Goal: Entertainment & Leisure: Consume media (video, audio)

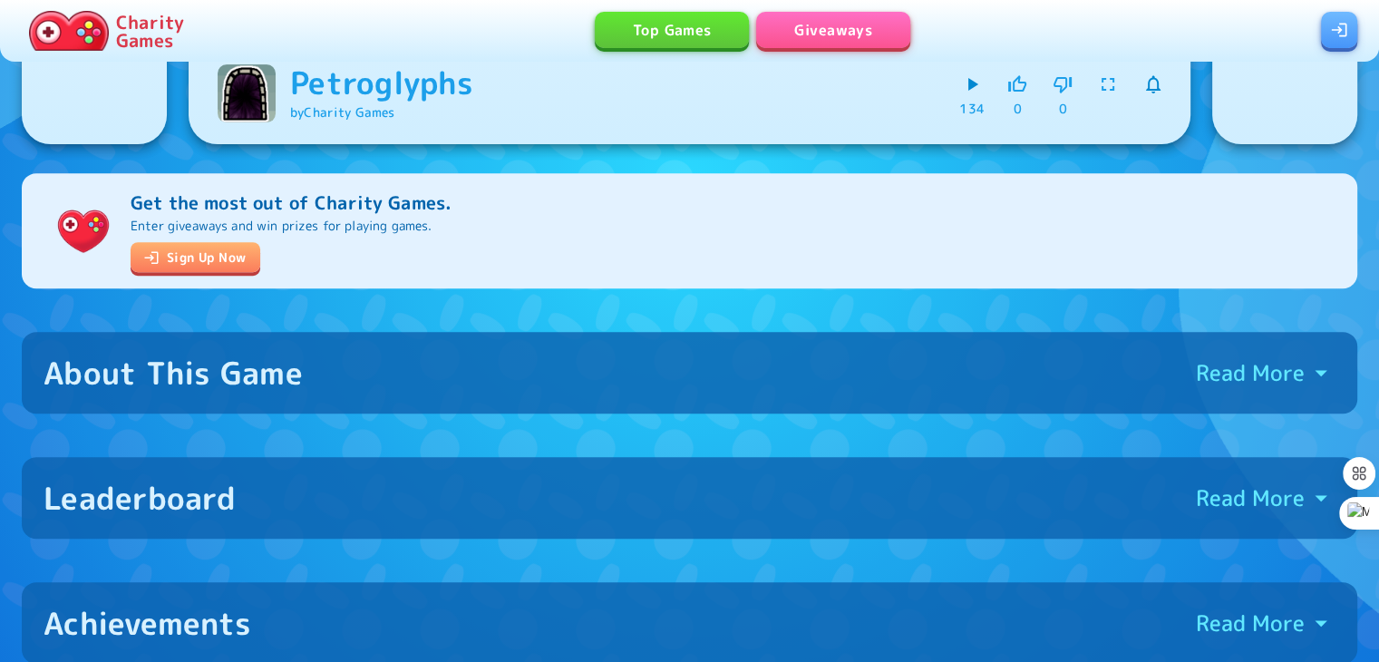
scroll to position [697, 0]
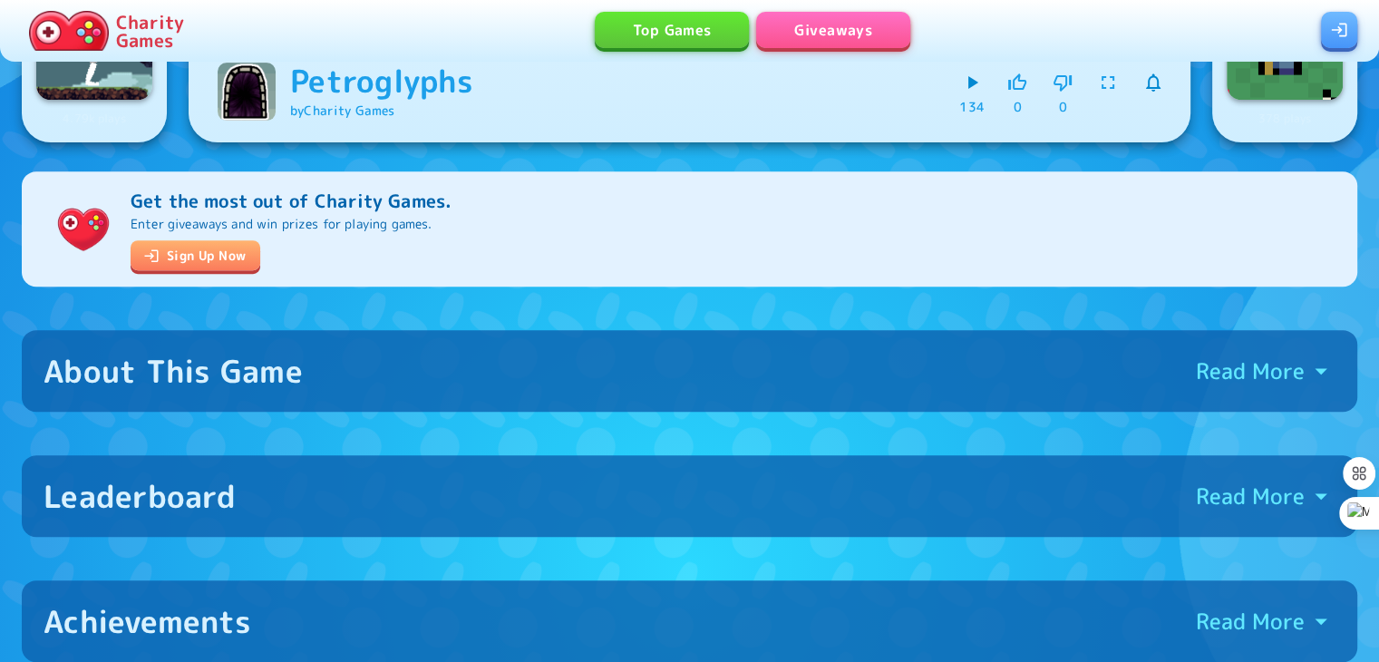
click at [397, 389] on div "About This Game Read More" at bounding box center [690, 371] width 1292 height 38
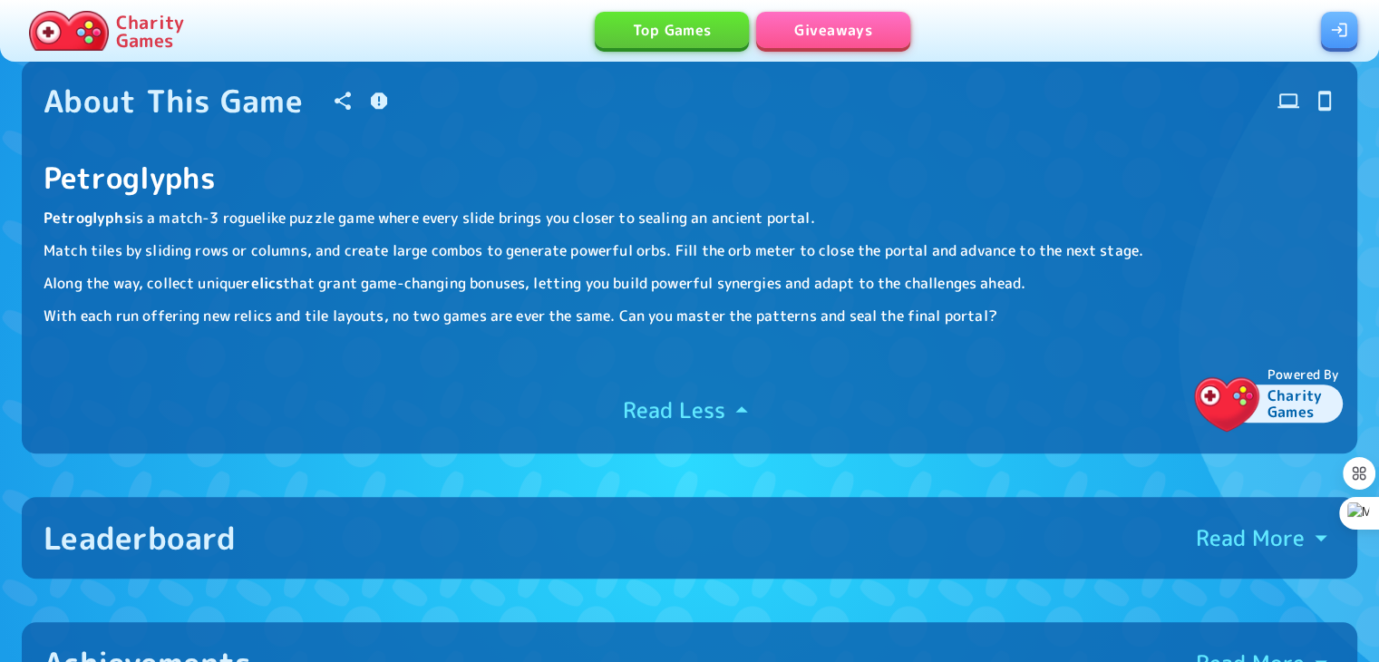
scroll to position [1201, 0]
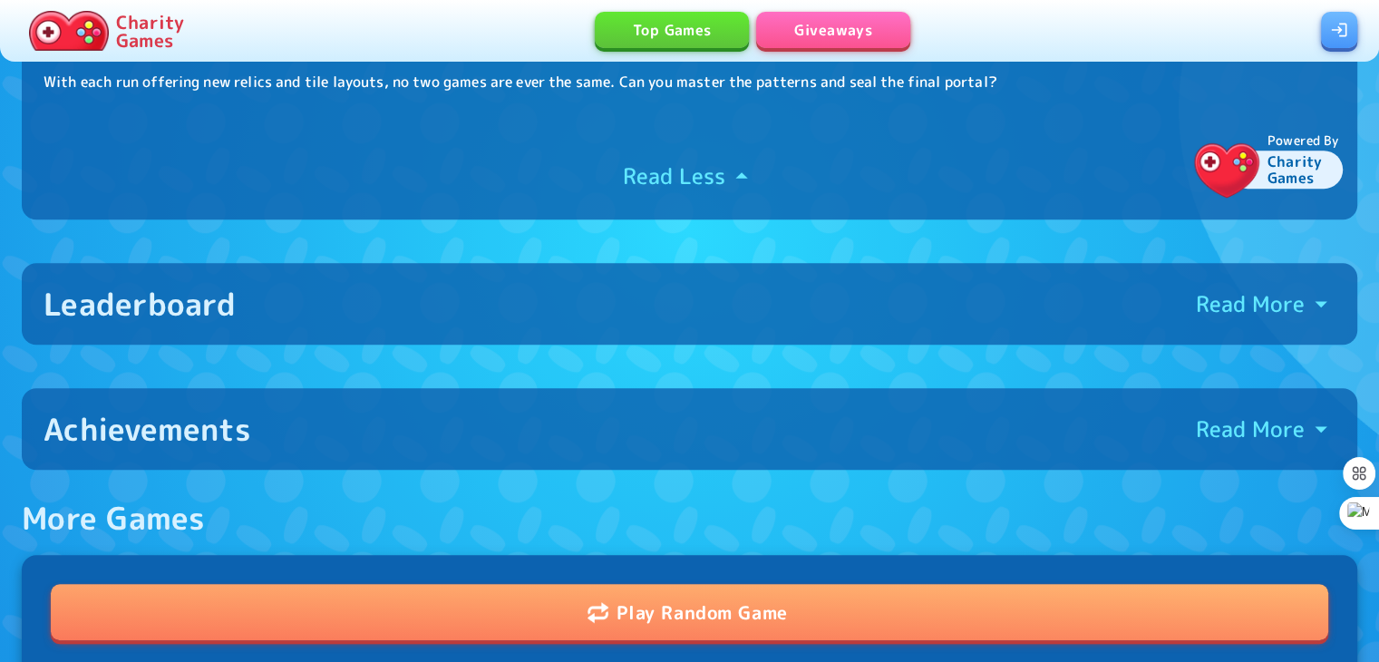
click at [454, 298] on div "Leaderboard Read More" at bounding box center [690, 304] width 1292 height 38
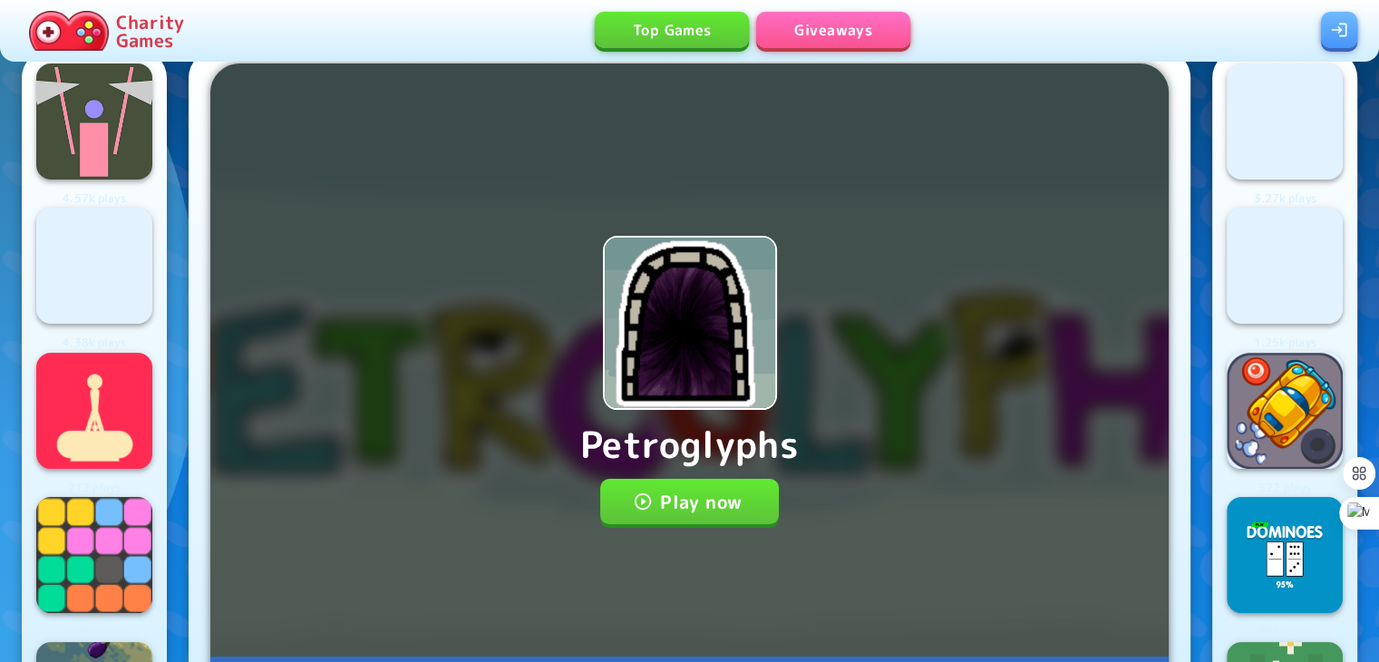
scroll to position [43, 0]
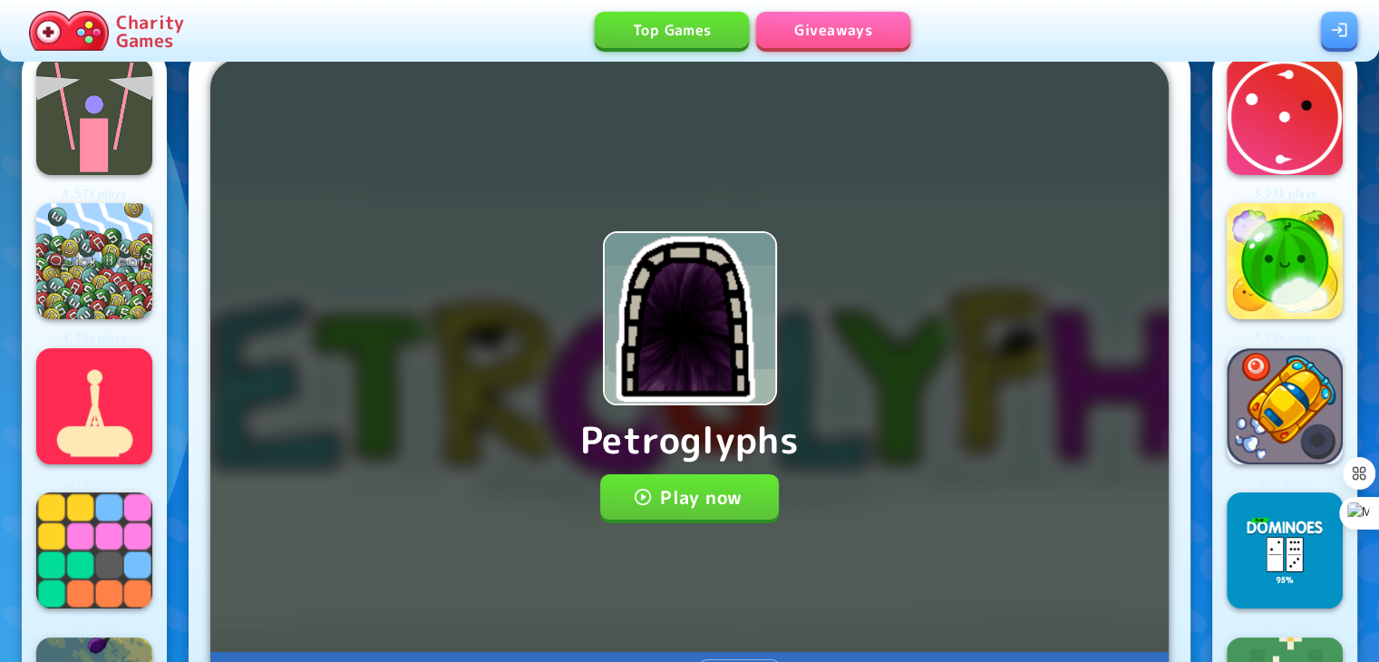
click at [697, 493] on button "Play now" at bounding box center [689, 496] width 179 height 45
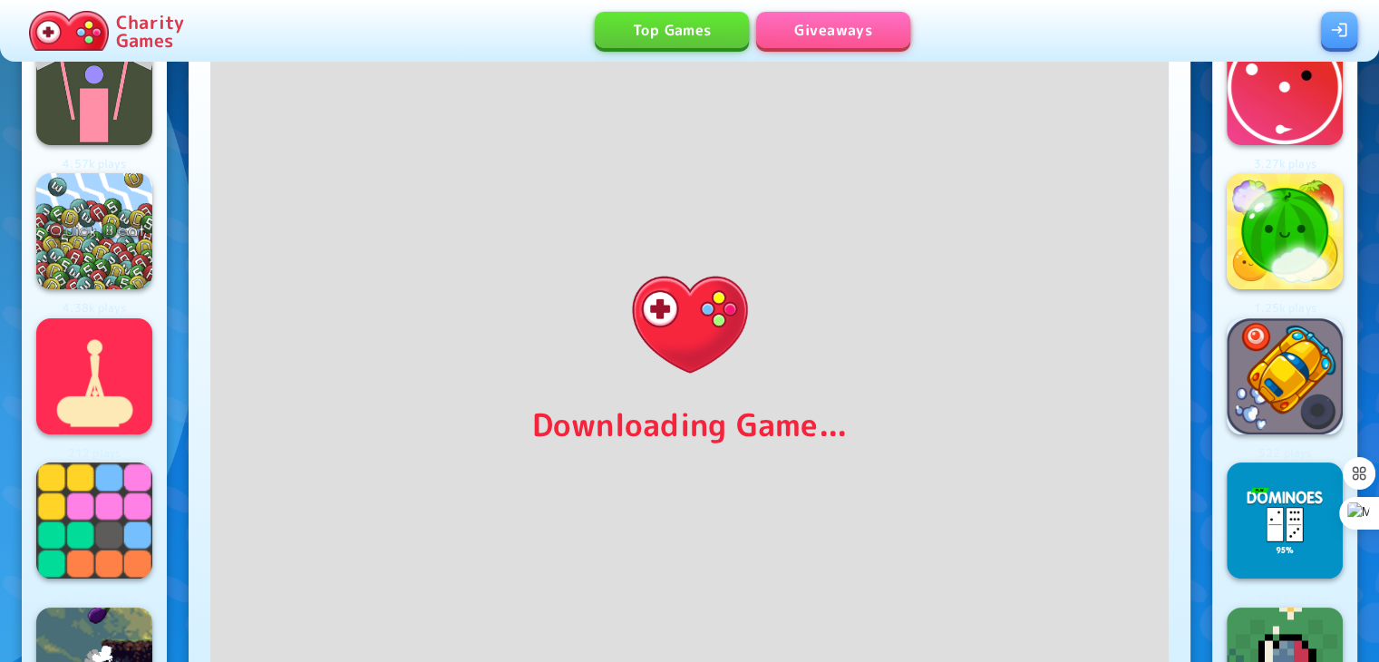
scroll to position [74, 0]
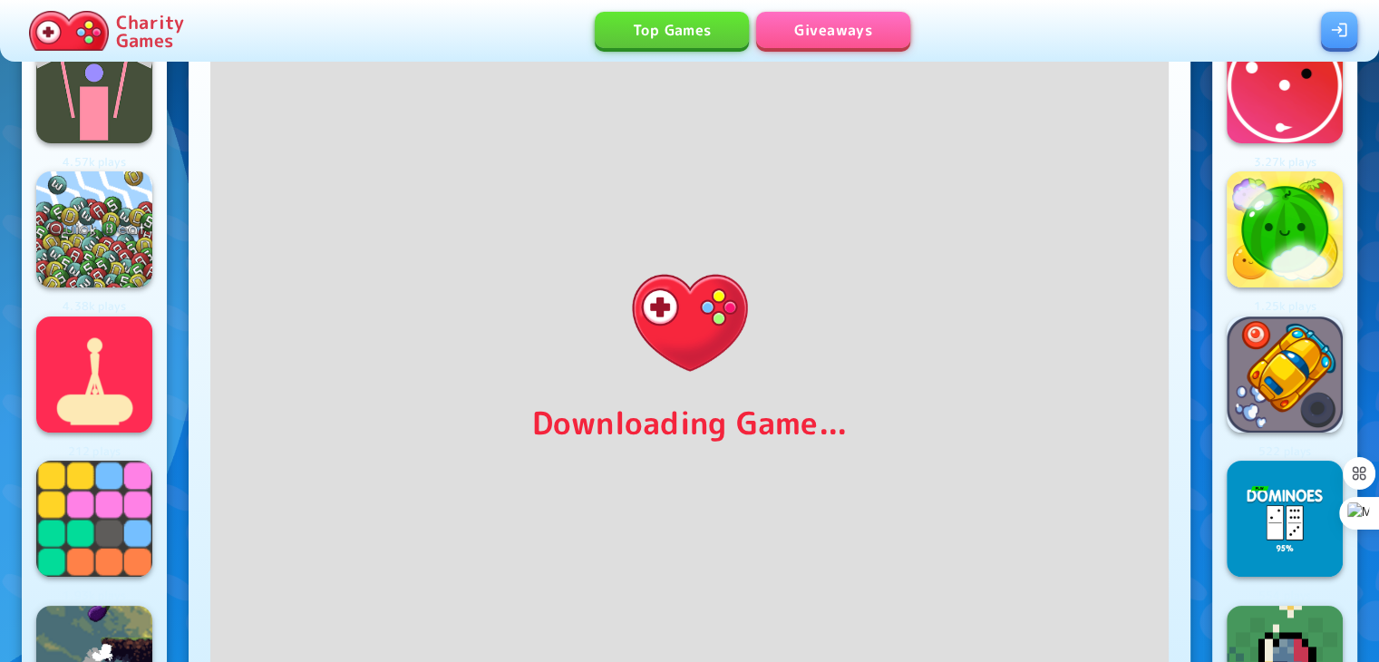
click at [551, 54] on div "Charity Games Top Games Giveaways" at bounding box center [689, 31] width 1379 height 62
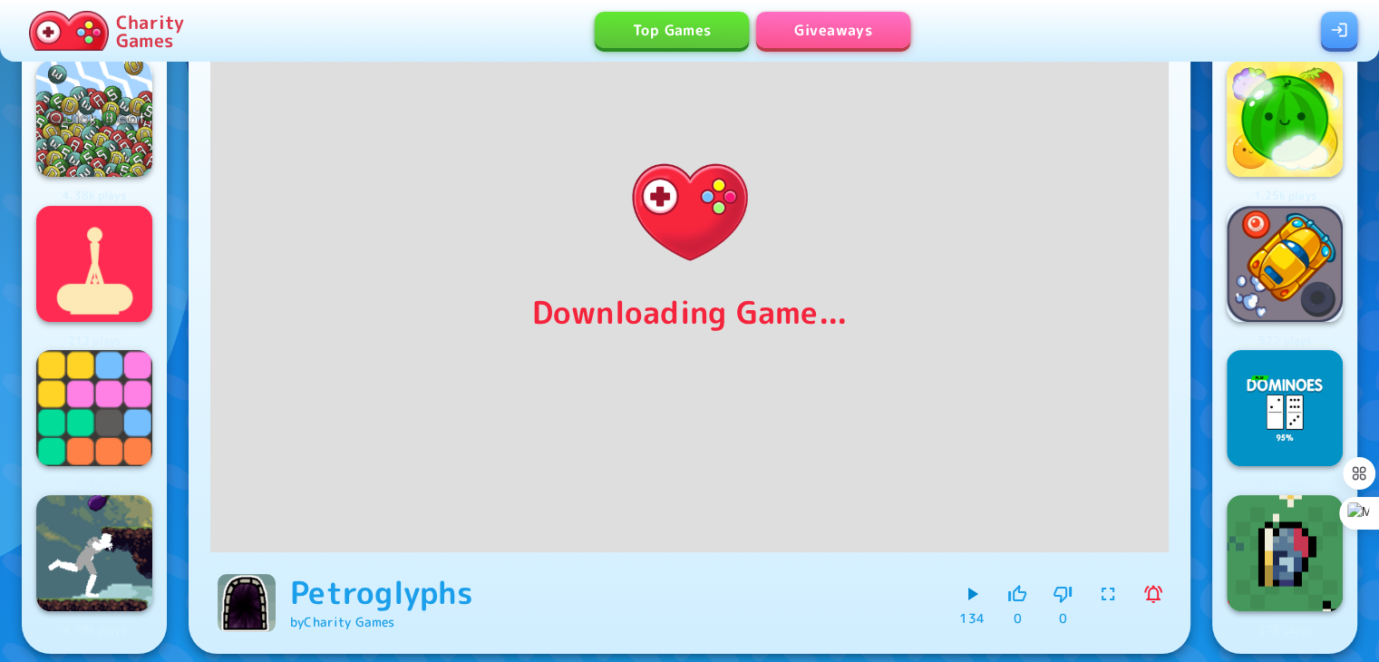
scroll to position [183, 0]
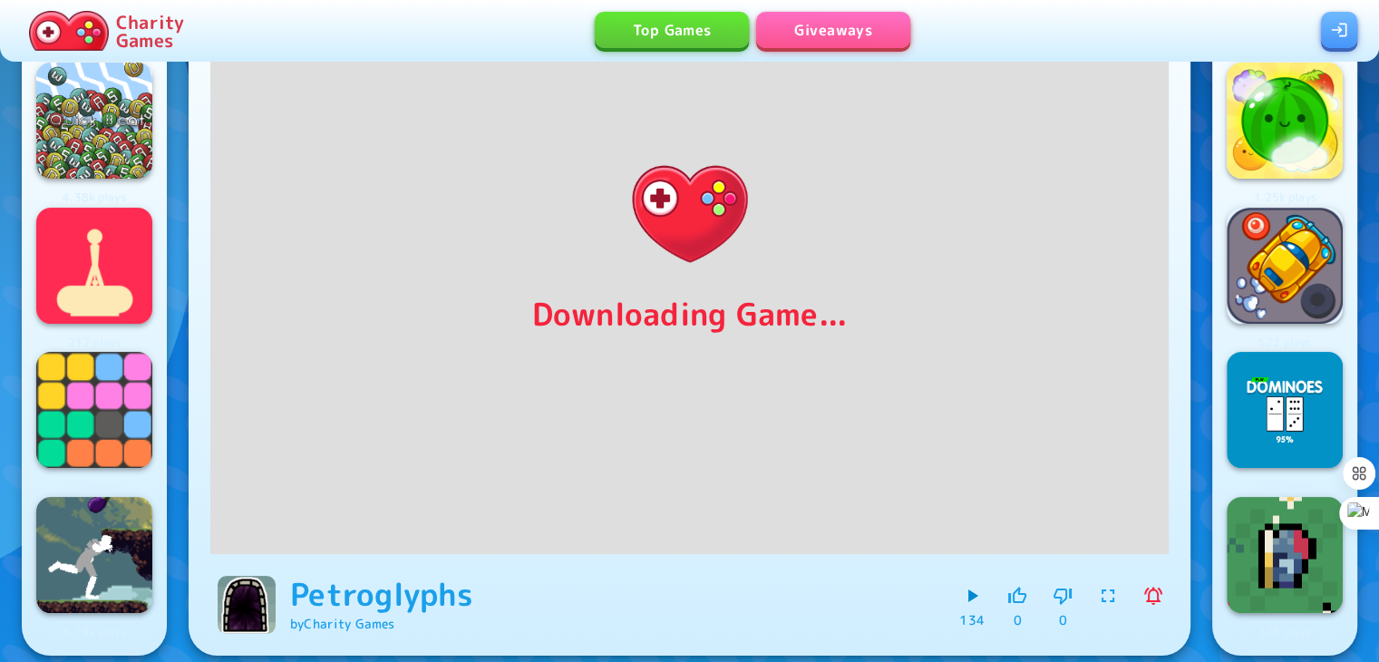
click at [1103, 592] on icon "button" at bounding box center [1108, 596] width 13 height 13
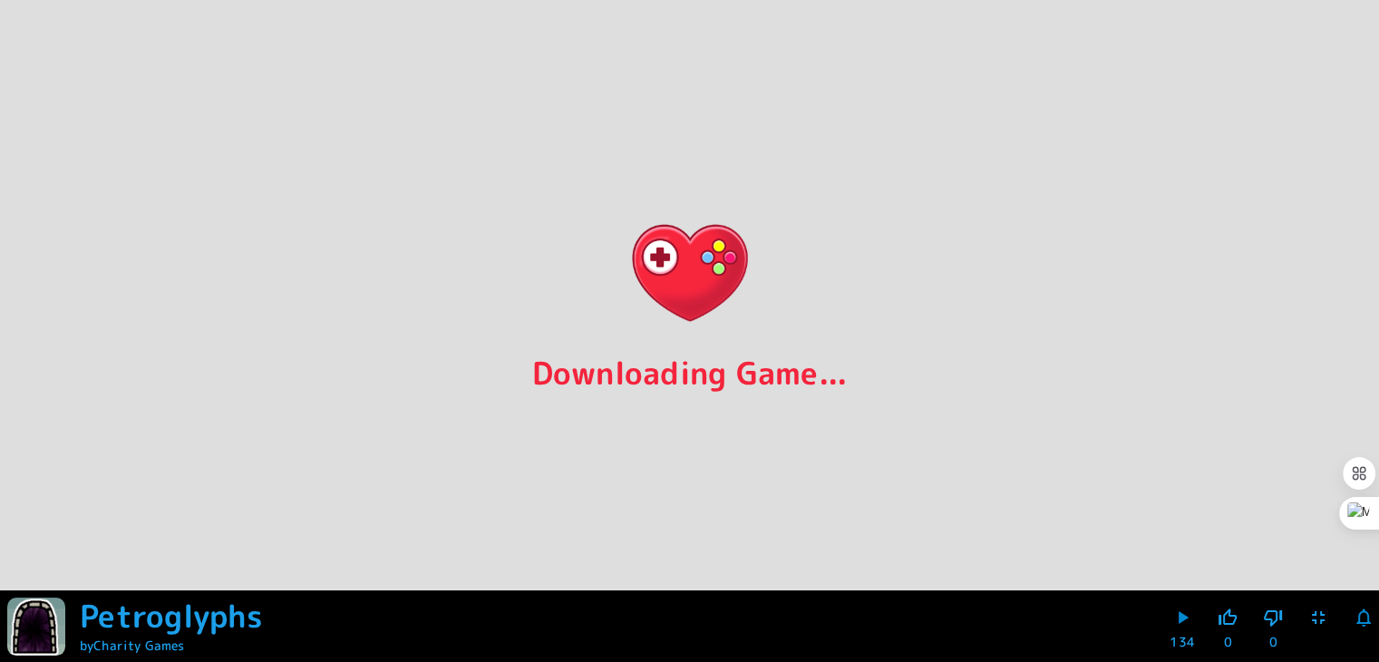
scroll to position [0, 0]
click at [1368, 512] on div "Ctrl+M" at bounding box center [1349, 513] width 87 height 33
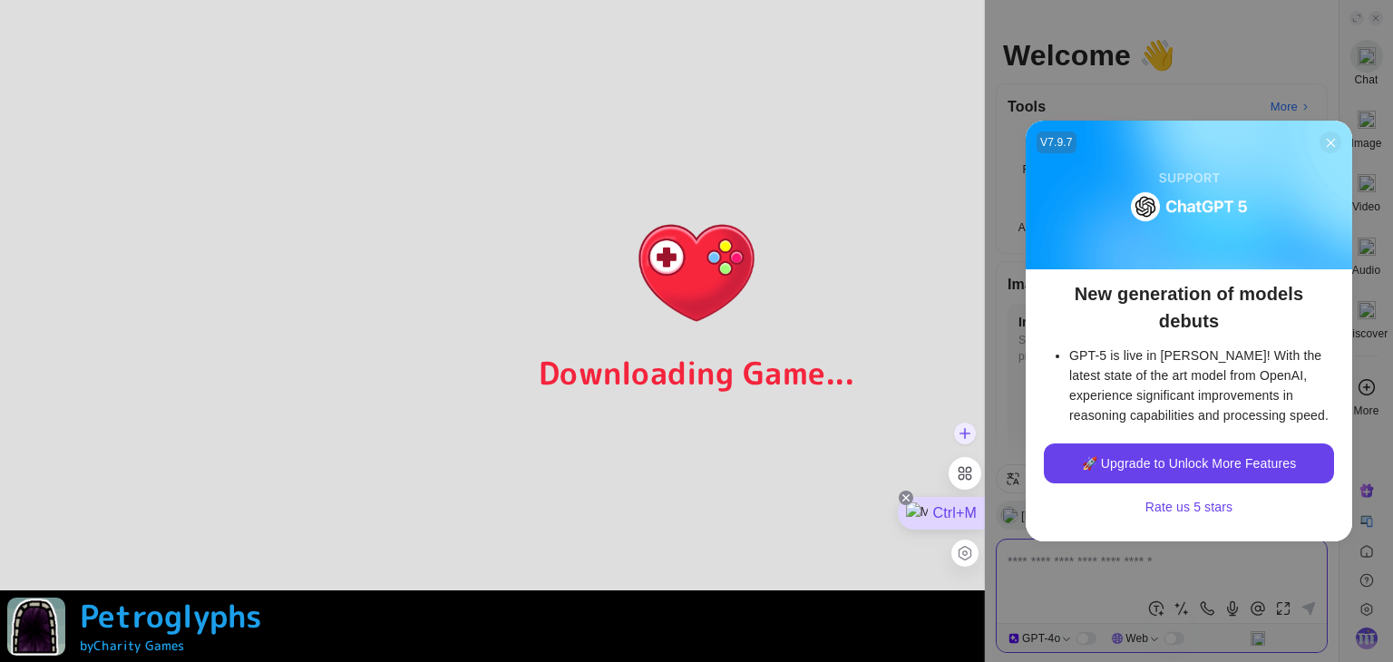
click at [899, 492] on icon at bounding box center [906, 498] width 15 height 15
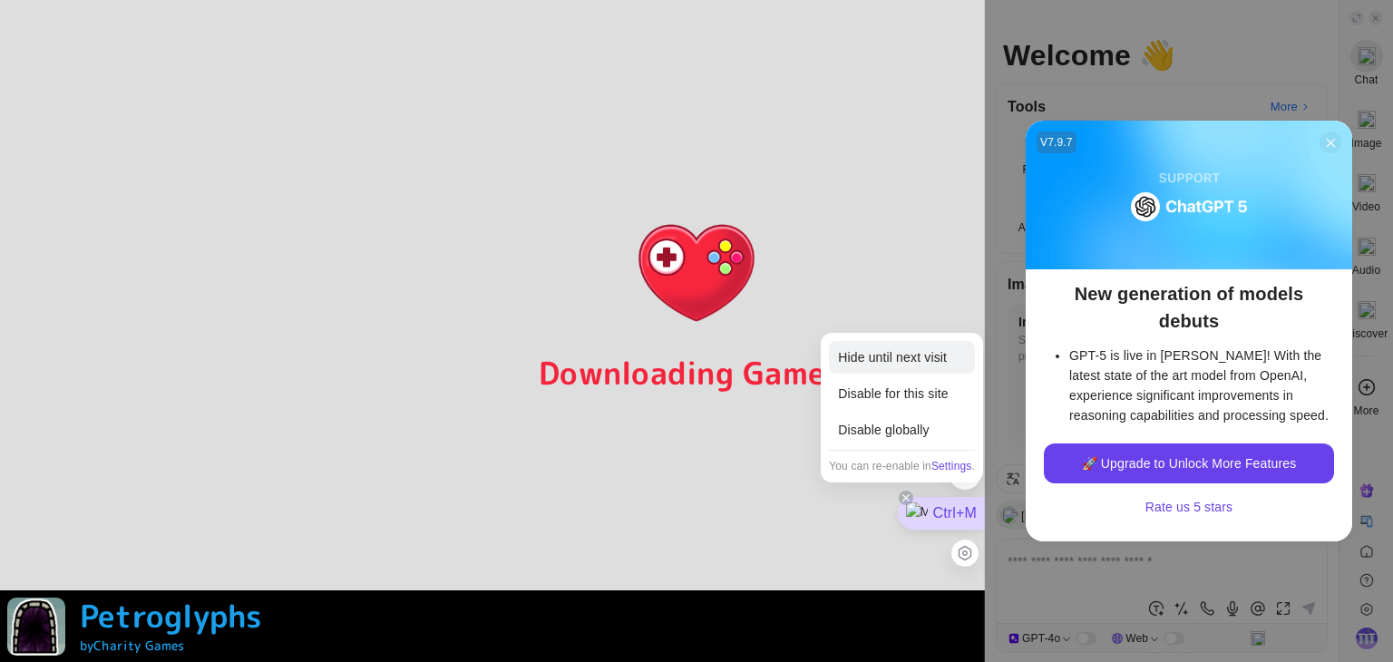
click at [920, 355] on div "Hide until next visit" at bounding box center [902, 357] width 146 height 33
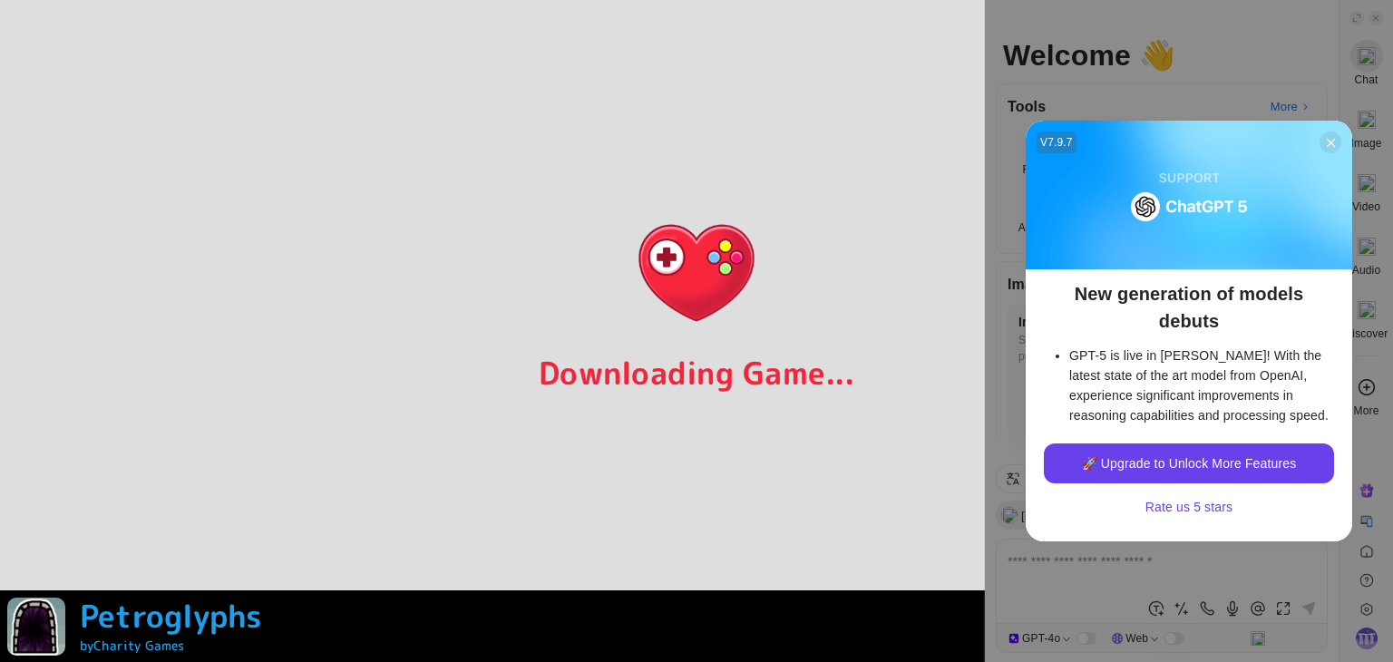
click at [1328, 146] on icon at bounding box center [1331, 143] width 14 height 14
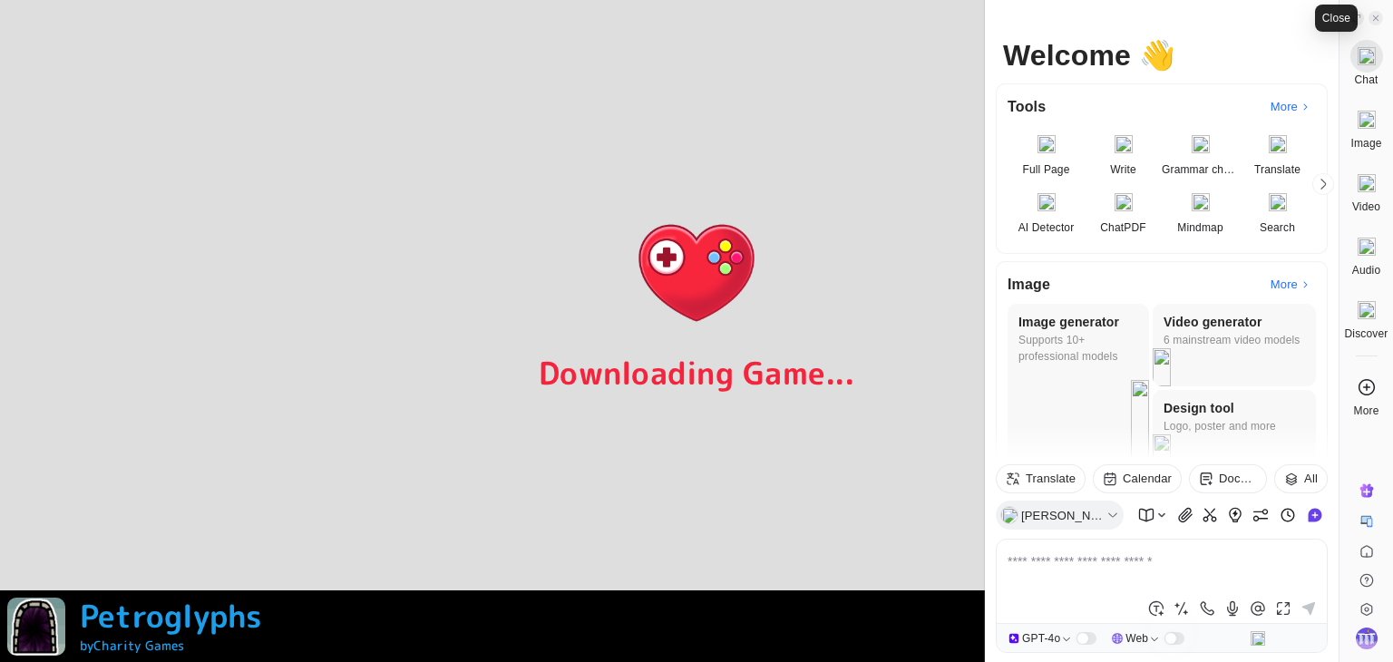
click at [1378, 15] on icon at bounding box center [1375, 18] width 9 height 9
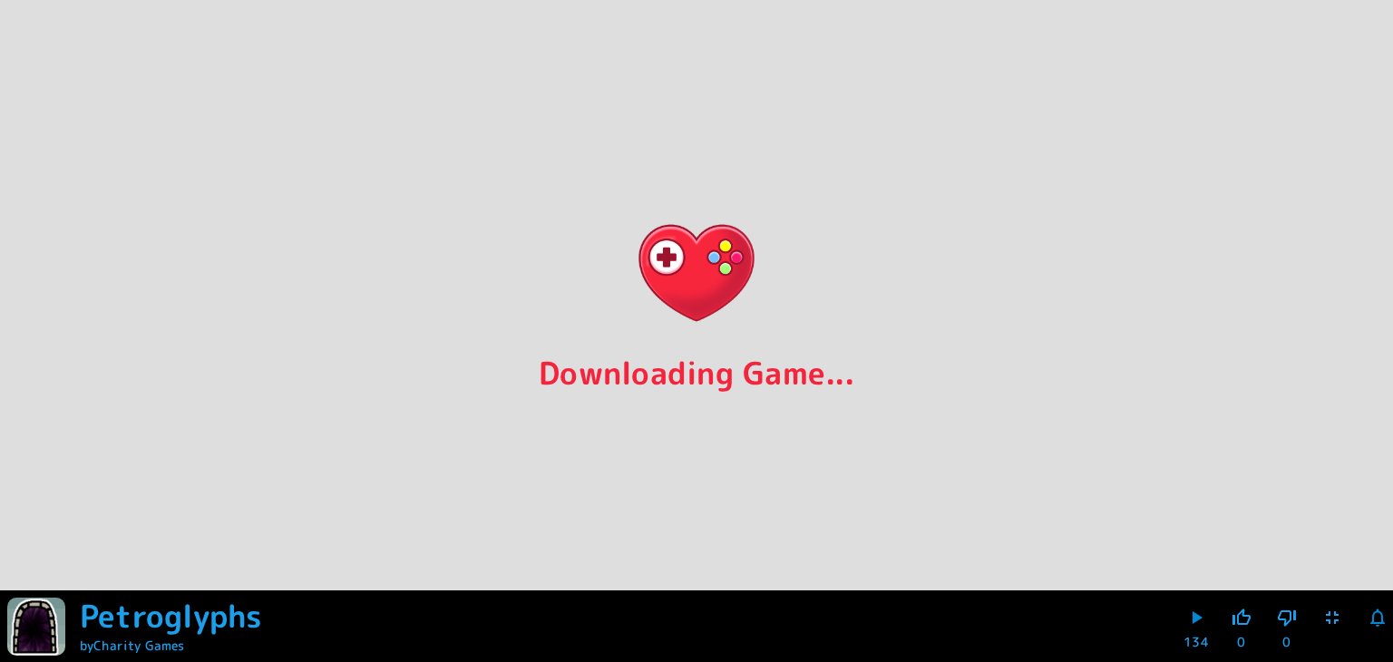
click at [1339, 619] on icon "button" at bounding box center [1332, 617] width 13 height 13
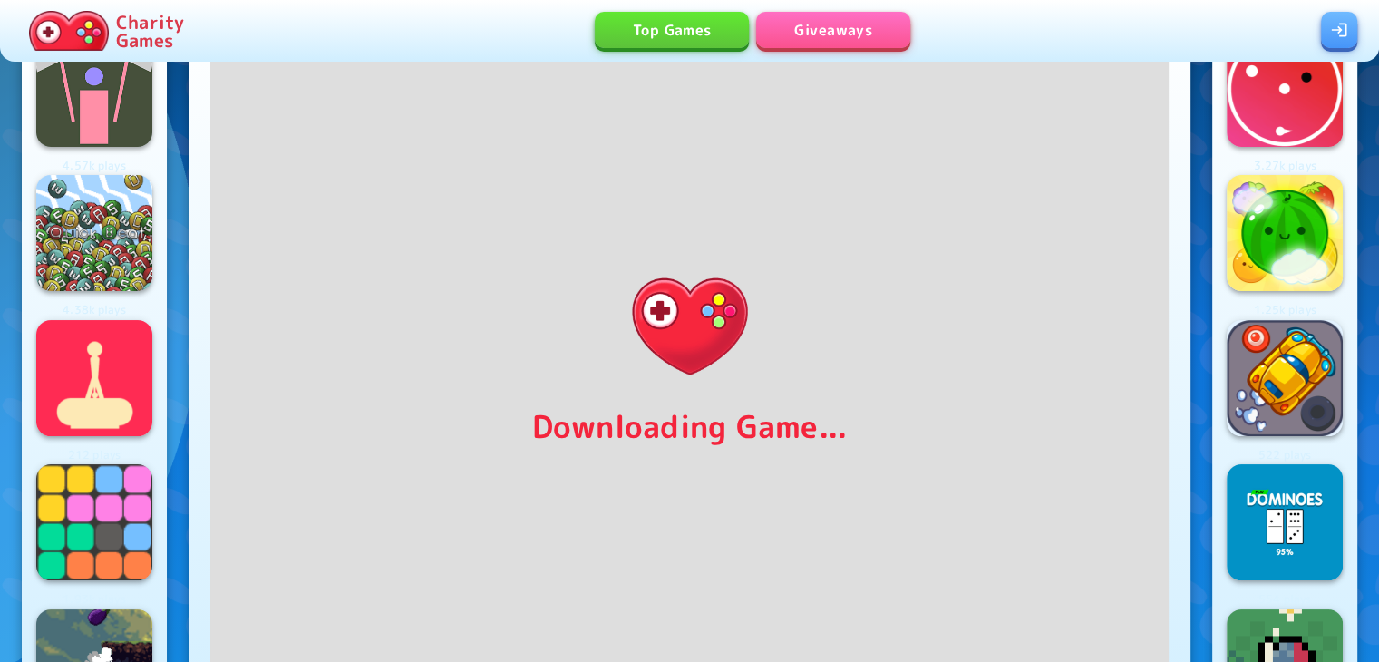
scroll to position [69, 0]
